Goal: Information Seeking & Learning: Check status

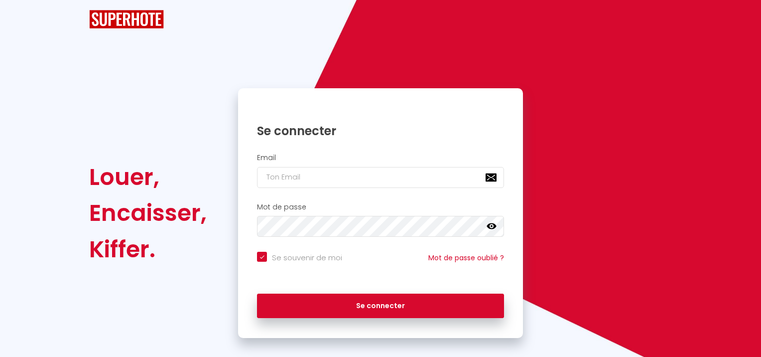
checkbox input "true"
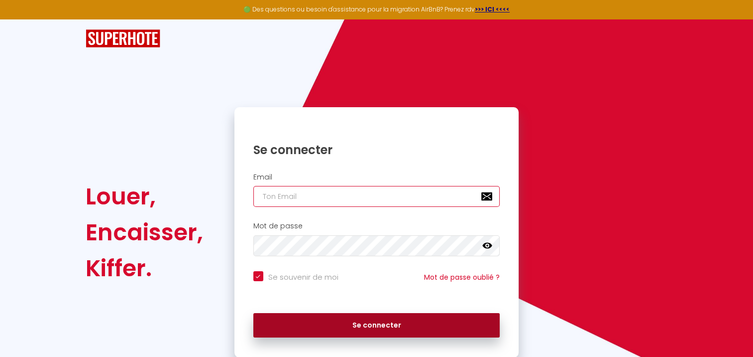
type input "[EMAIL_ADDRESS][DOMAIN_NAME]"
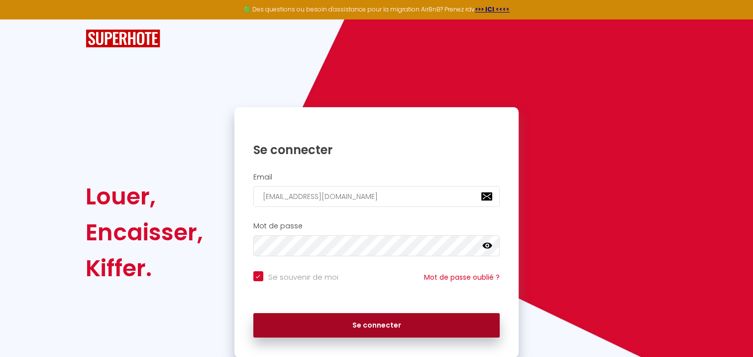
click at [331, 319] on button "Se connecter" at bounding box center [376, 325] width 247 height 25
checkbox input "true"
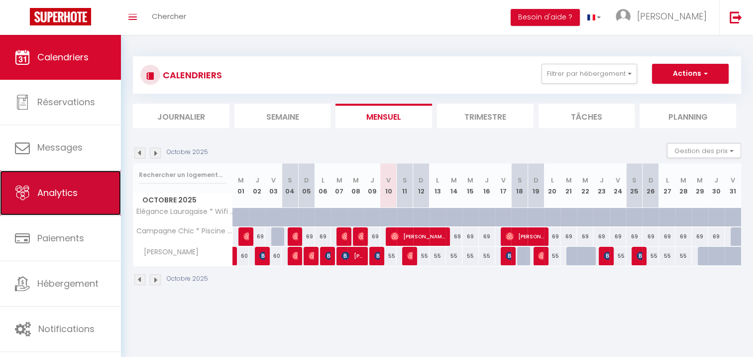
click at [71, 199] on span "Analytics" at bounding box center [57, 192] width 40 height 12
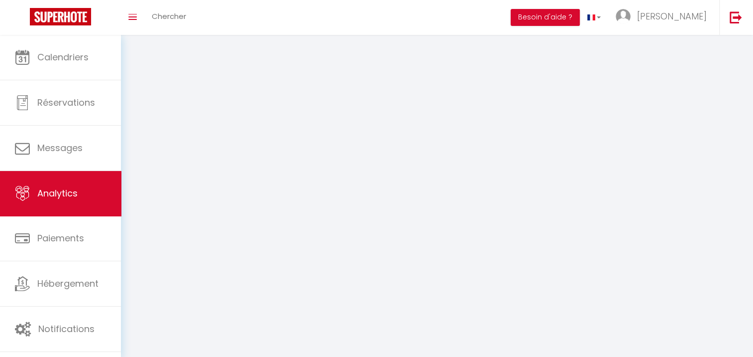
select select "2025"
select select "10"
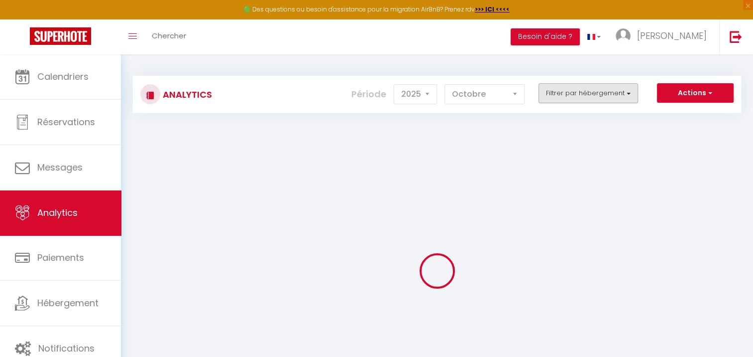
checkbox input "false"
checkbox Terrasse "false"
checkbox WIFI "false"
checkbox Lauragaise "false"
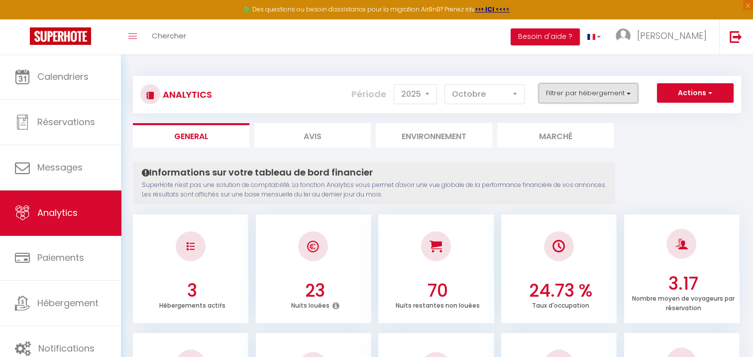
click at [629, 89] on button "Filtrer par hébergement" at bounding box center [589, 93] width 100 height 20
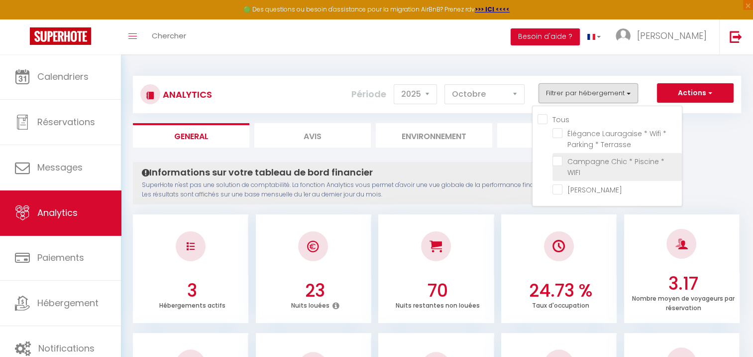
click at [587, 164] on WIFI "checkbox" at bounding box center [617, 161] width 129 height 10
checkbox WIFI "true"
checkbox Terrasse "false"
checkbox Lauragaise "false"
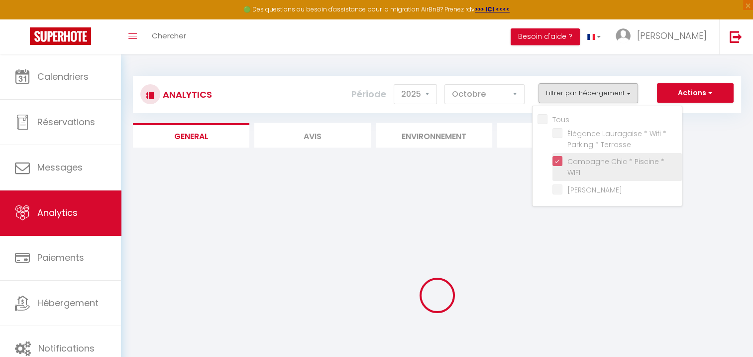
checkbox Terrasse "false"
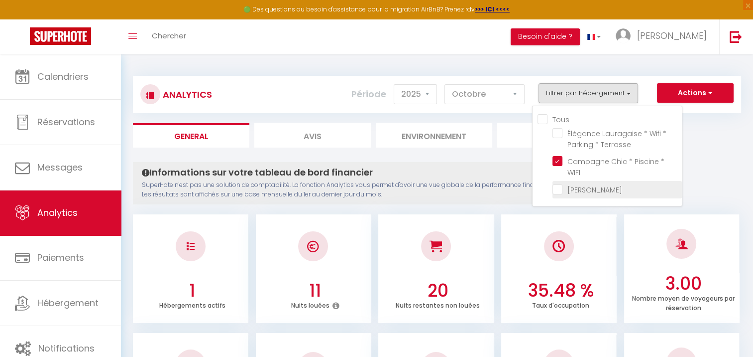
click at [558, 184] on Lauragaise "checkbox" at bounding box center [617, 189] width 129 height 10
checkbox Lauragaise "true"
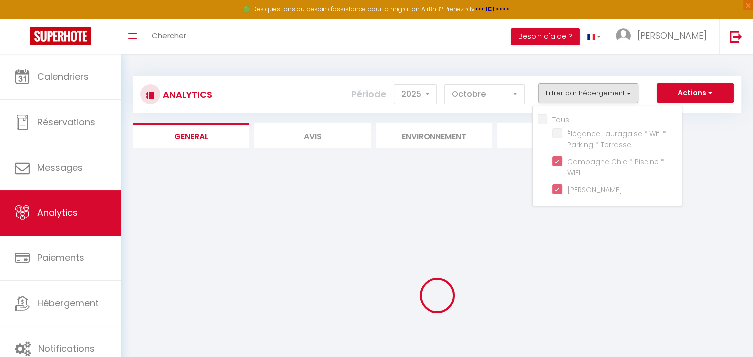
checkbox Terrasse "false"
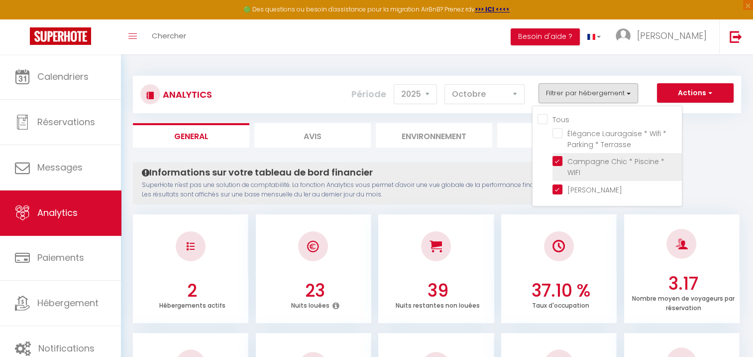
click at [560, 157] on WIFI "checkbox" at bounding box center [617, 161] width 129 height 10
checkbox WIFI "false"
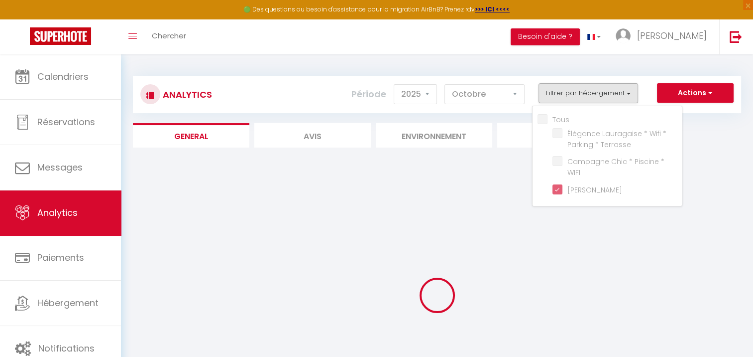
checkbox Terrasse "false"
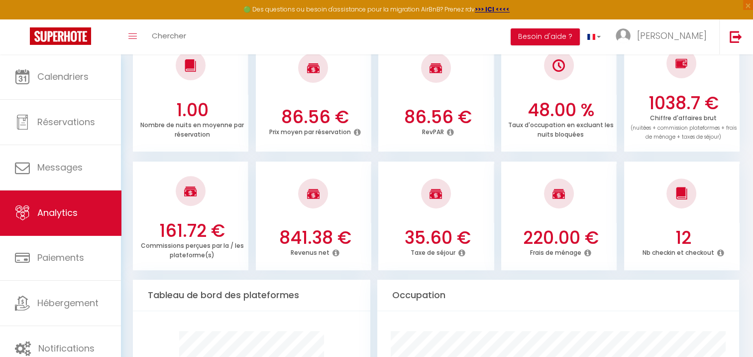
scroll to position [100, 0]
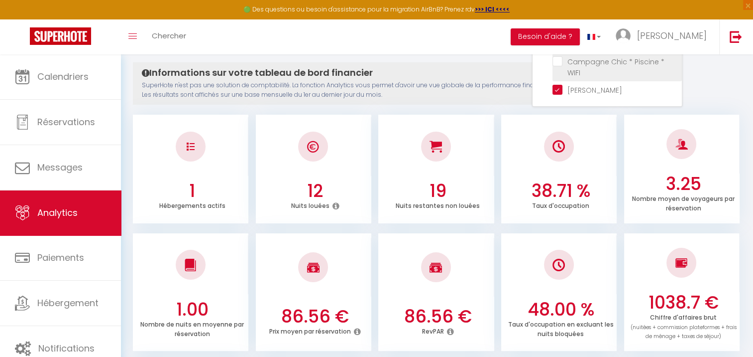
click at [559, 60] on WIFI "checkbox" at bounding box center [617, 61] width 129 height 10
checkbox WIFI "true"
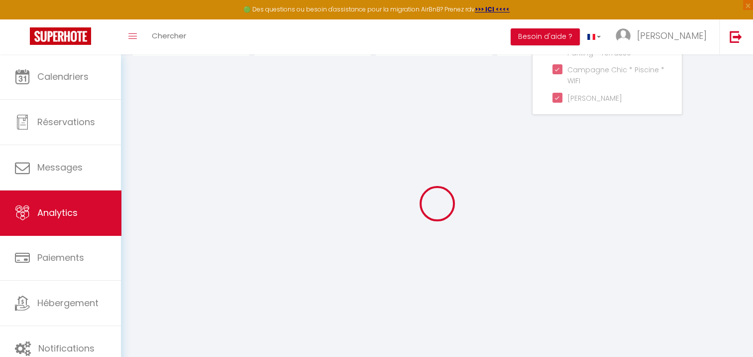
checkbox Terrasse "false"
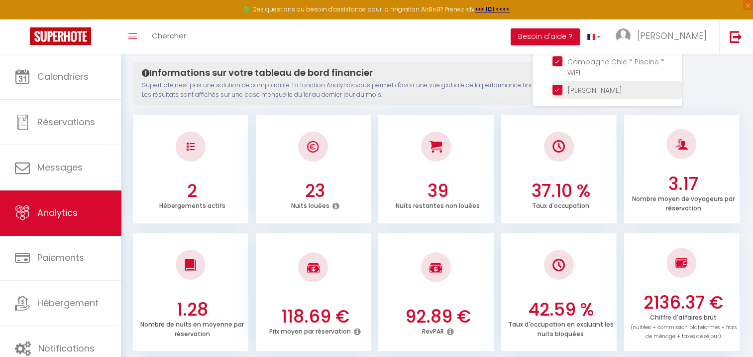
click at [562, 90] on Lauragaise "checkbox" at bounding box center [617, 89] width 129 height 10
checkbox Lauragaise "false"
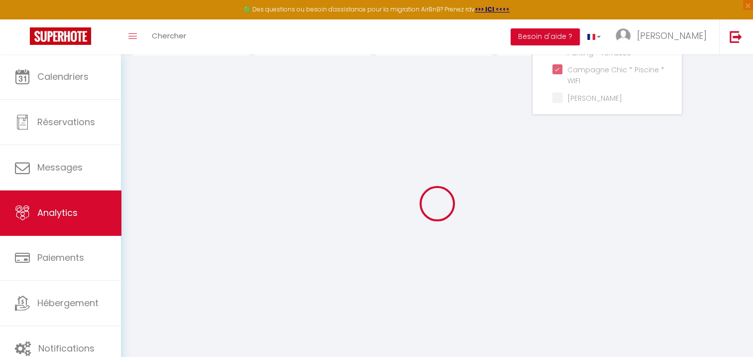
checkbox Terrasse "false"
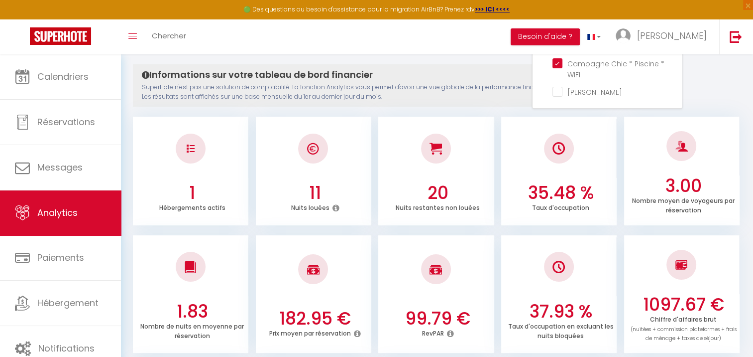
scroll to position [0, 0]
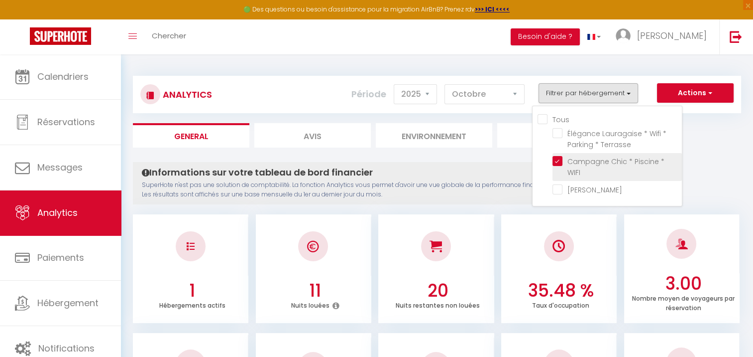
click at [558, 159] on WIFI "checkbox" at bounding box center [617, 161] width 129 height 10
checkbox WIFI "false"
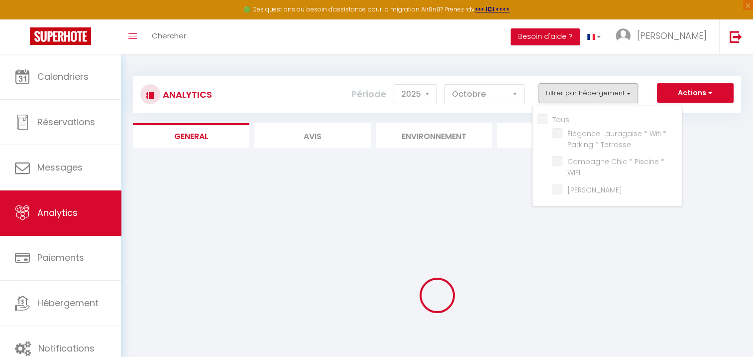
checkbox Terrasse "false"
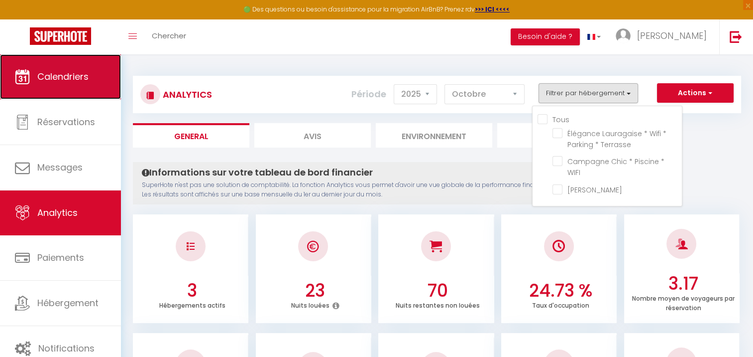
click at [74, 80] on span "Calendriers" at bounding box center [62, 76] width 51 height 12
